Goal: Navigation & Orientation: Find specific page/section

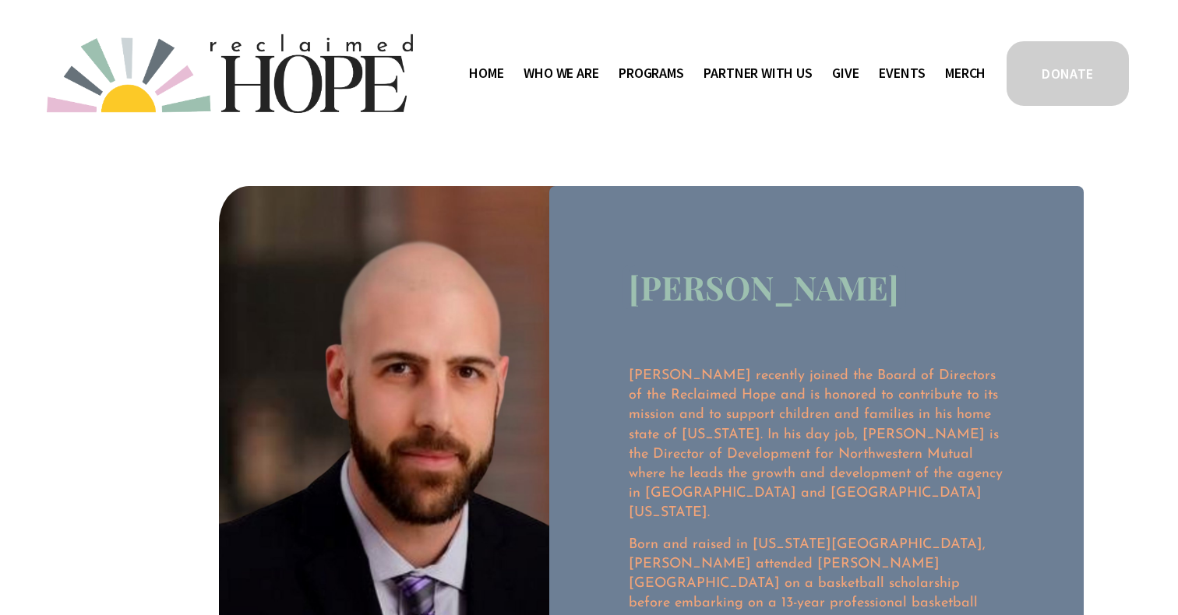
click at [0, 0] on span "Staff & Board" at bounding box center [0, 0] width 0 height 0
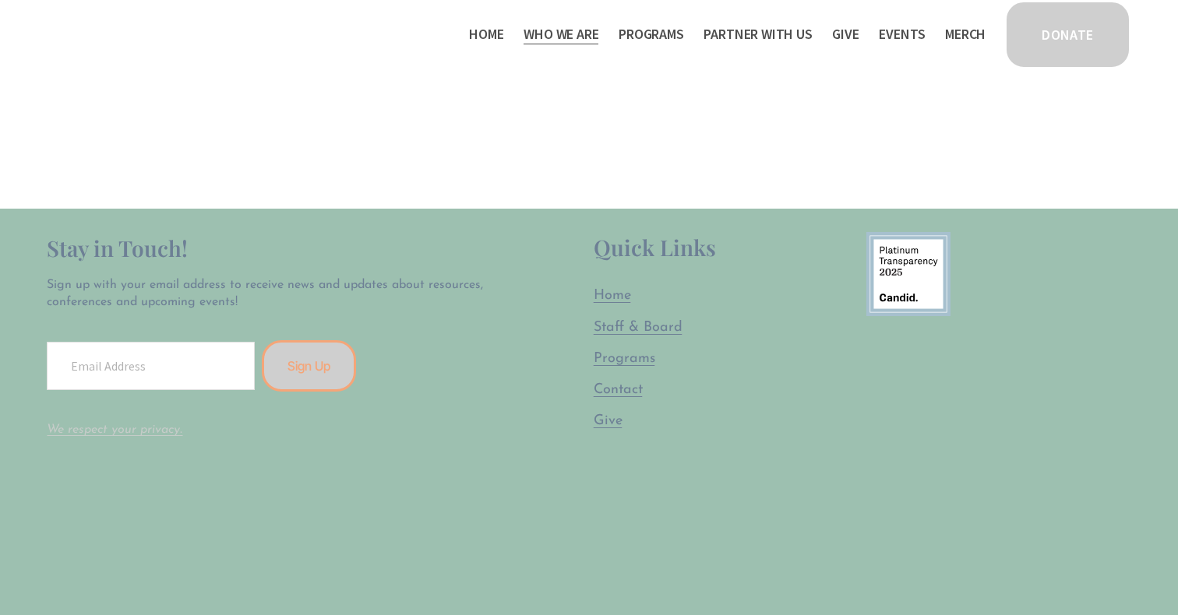
scroll to position [2793, 0]
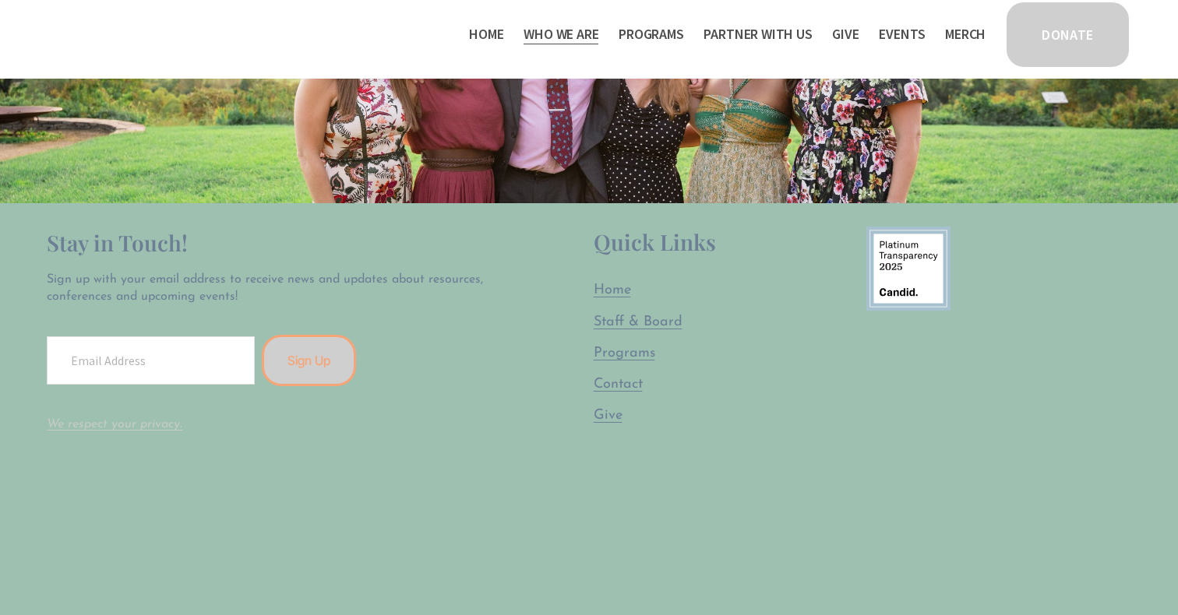
click at [648, 324] on span "Staff & Board" at bounding box center [638, 323] width 89 height 14
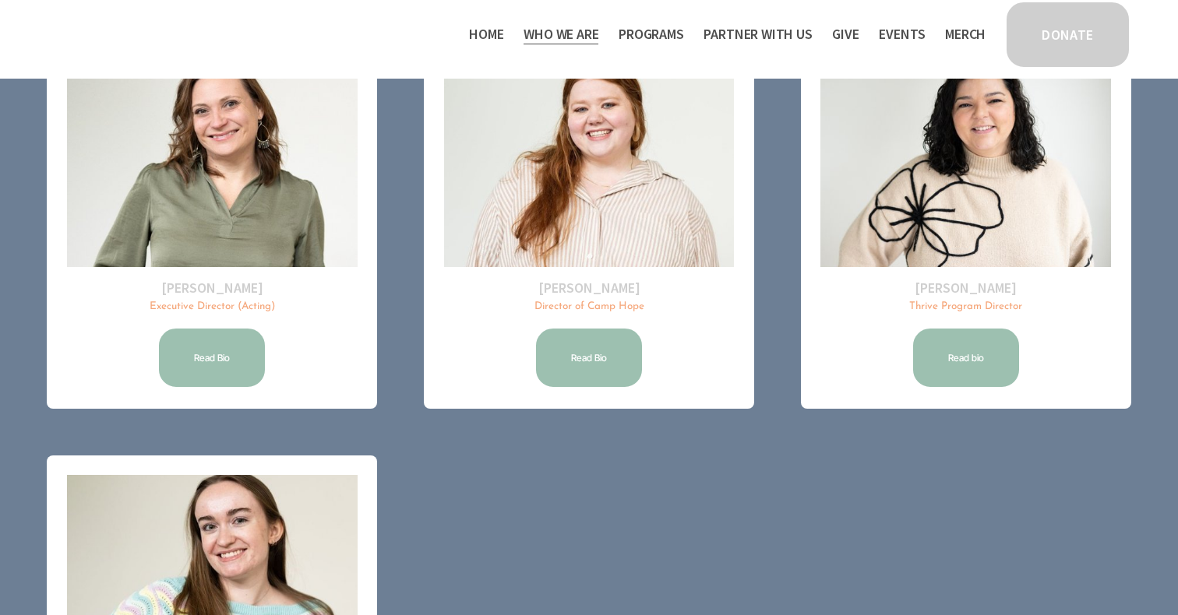
scroll to position [271, 0]
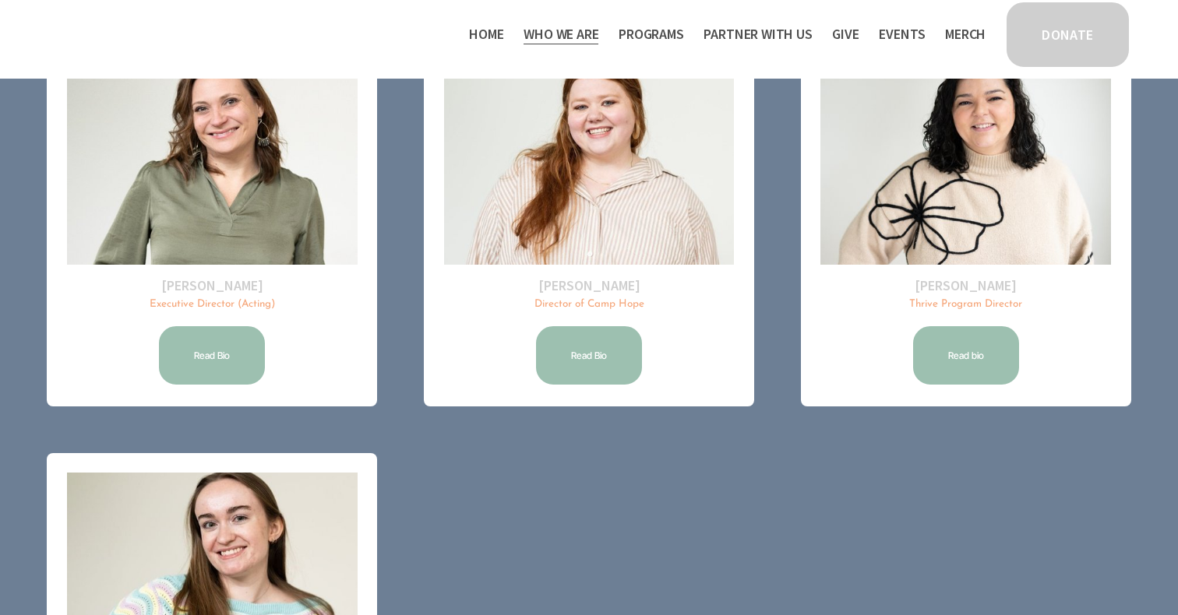
click at [203, 352] on link "Read Bio" at bounding box center [212, 355] width 111 height 63
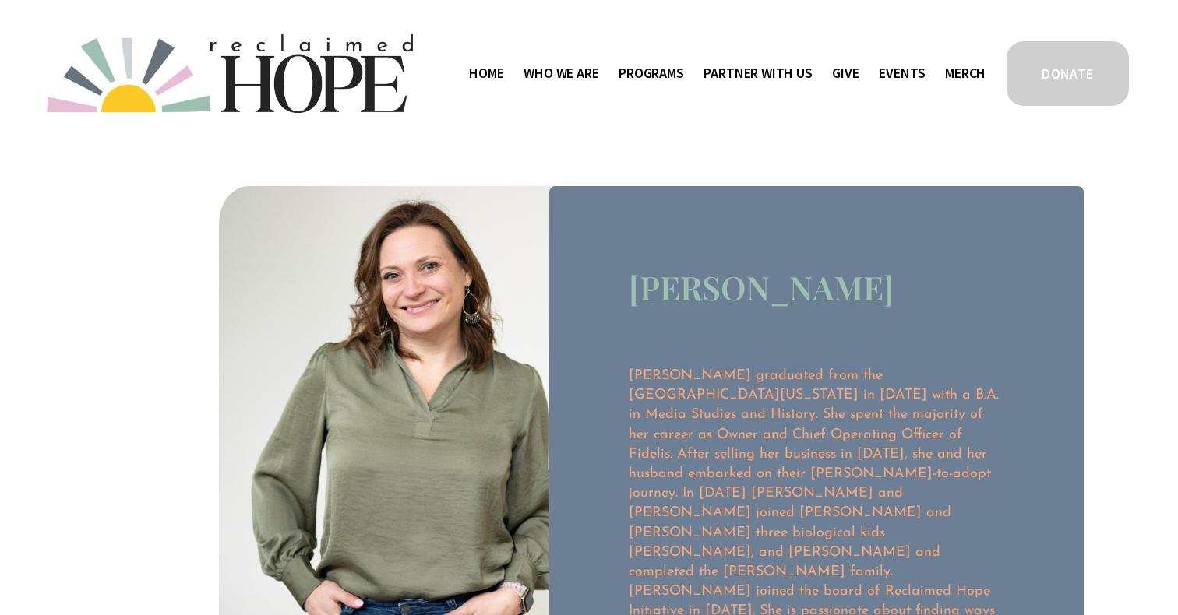
click at [964, 72] on link "Merch" at bounding box center [965, 73] width 41 height 25
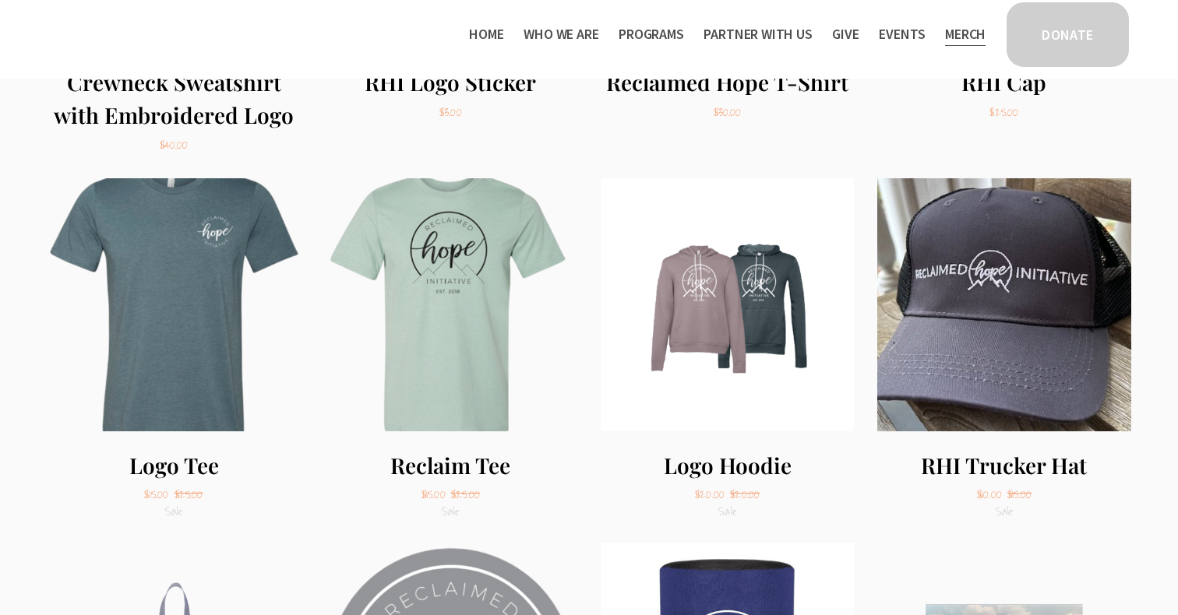
scroll to position [749, 0]
